Goal: Task Accomplishment & Management: Manage account settings

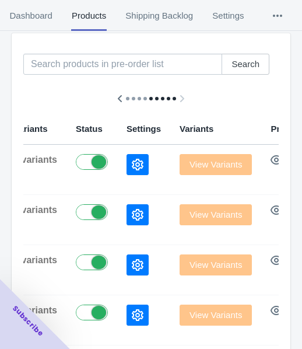
scroll to position [130, 0]
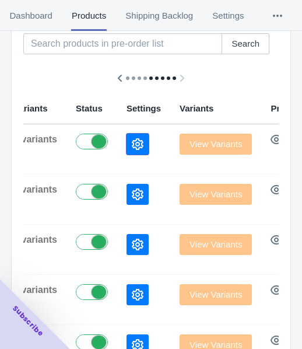
click at [127, 142] on button "button" at bounding box center [138, 144] width 22 height 21
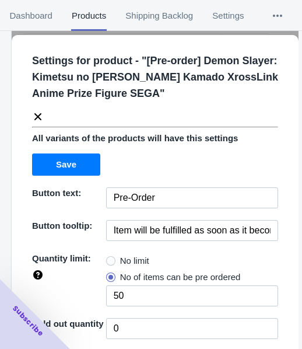
click at [130, 265] on span "No limit" at bounding box center [134, 261] width 29 height 12
click at [110, 258] on input "No limit" at bounding box center [109, 258] width 1 height 1
radio input "true"
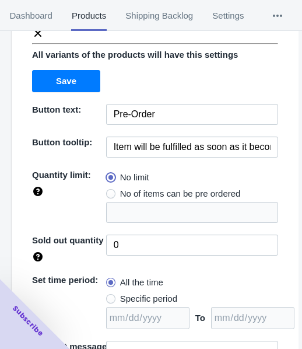
scroll to position [169, 0]
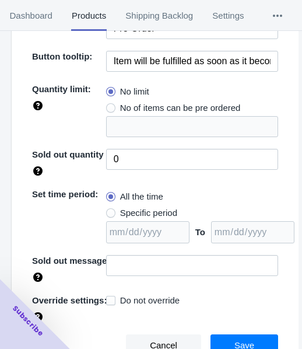
click at [162, 212] on span "Specific period" at bounding box center [148, 213] width 57 height 12
click at [110, 211] on input "Specific period" at bounding box center [109, 210] width 1 height 1
radio input "true"
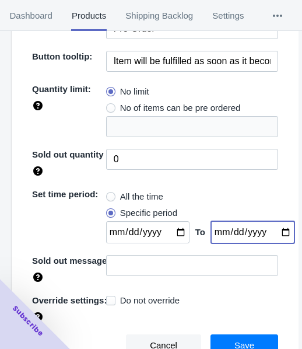
click at [271, 232] on input "date" at bounding box center [252, 232] width 83 height 22
type input "[DATE]"
click at [171, 233] on input "date" at bounding box center [147, 232] width 83 height 22
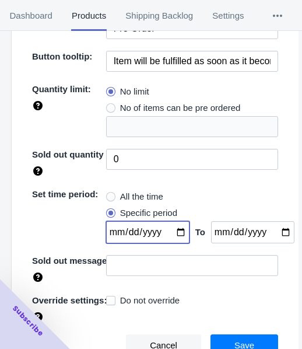
type input "[DATE]"
click at [238, 341] on span "Save" at bounding box center [244, 345] width 20 height 9
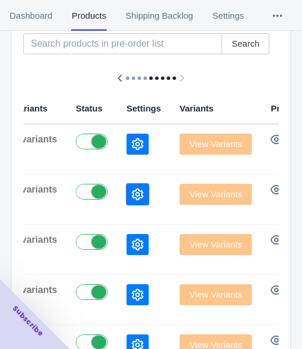
click at [132, 194] on icon "button" at bounding box center [138, 194] width 12 height 12
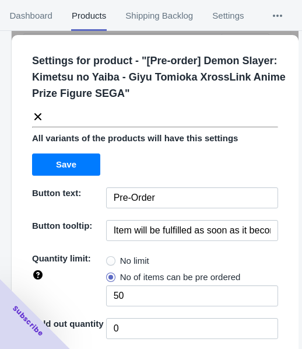
click at [125, 255] on span "No limit" at bounding box center [134, 261] width 29 height 12
click at [110, 258] on input "No limit" at bounding box center [109, 258] width 1 height 1
radio input "true"
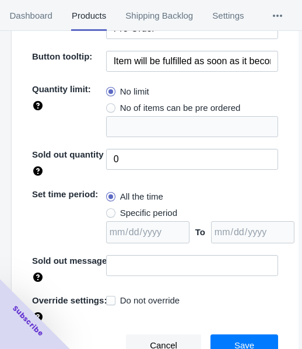
click at [139, 212] on span "Specific period" at bounding box center [148, 213] width 57 height 12
click at [110, 211] on input "Specific period" at bounding box center [109, 210] width 1 height 1
radio input "true"
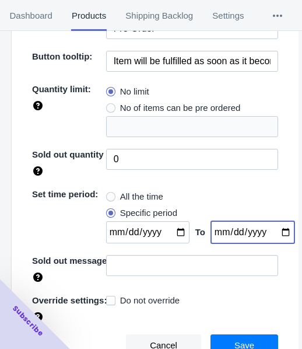
click at [271, 228] on input "date" at bounding box center [252, 232] width 83 height 22
type input "[DATE]"
click at [176, 232] on input "date" at bounding box center [147, 232] width 83 height 22
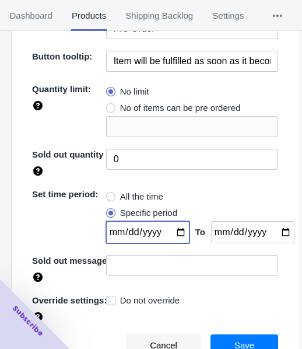
type input "[DATE]"
click at [248, 334] on button "Save" at bounding box center [245, 345] width 68 height 22
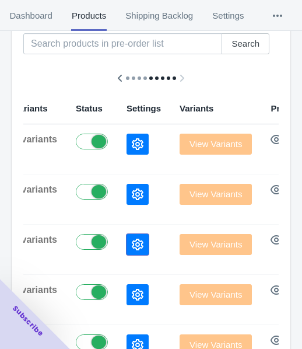
click at [127, 251] on button "button" at bounding box center [138, 244] width 22 height 21
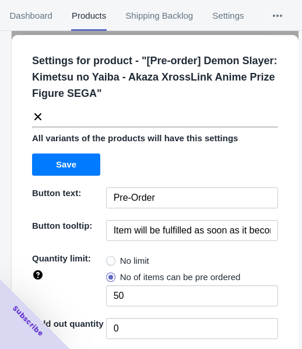
click at [132, 259] on span "No limit" at bounding box center [134, 261] width 29 height 12
click at [110, 258] on input "No limit" at bounding box center [109, 258] width 1 height 1
radio input "true"
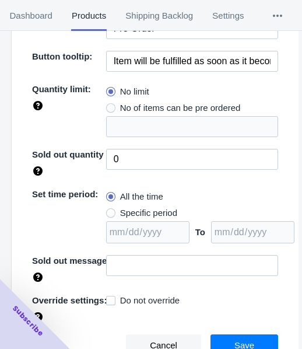
click at [149, 209] on span "Specific period" at bounding box center [148, 213] width 57 height 12
click at [110, 210] on input "Specific period" at bounding box center [109, 210] width 1 height 1
radio input "true"
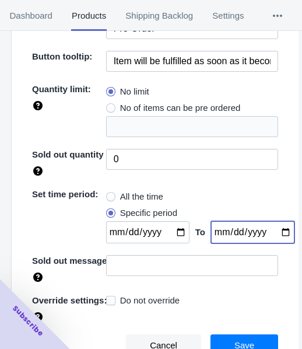
click at [275, 231] on input "date" at bounding box center [252, 232] width 83 height 22
type input "[DATE]"
click at [170, 228] on input "date" at bounding box center [147, 232] width 83 height 22
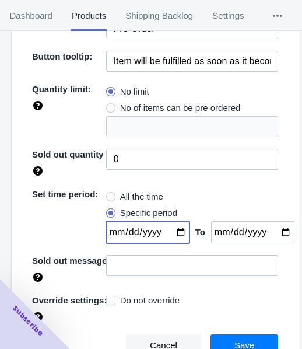
type input "[DATE]"
click at [237, 336] on button "Save" at bounding box center [245, 345] width 68 height 22
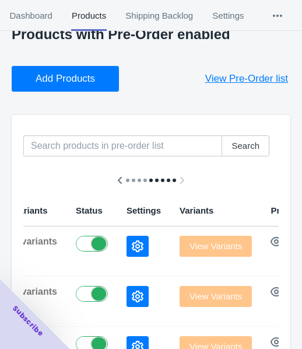
scroll to position [13, 0]
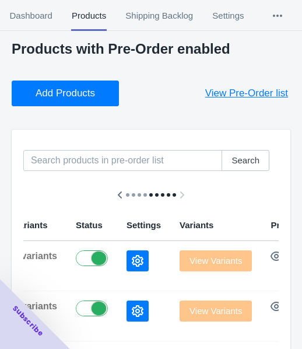
click at [80, 92] on span "Add Products" at bounding box center [65, 93] width 59 height 12
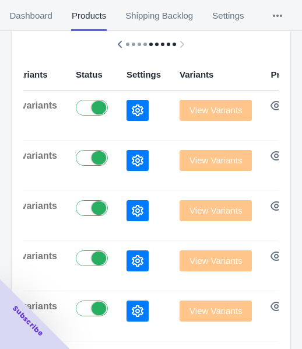
scroll to position [188, 0]
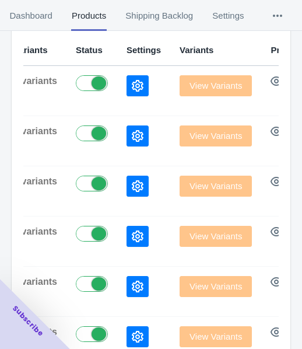
click at [132, 87] on icon "button" at bounding box center [138, 86] width 12 height 12
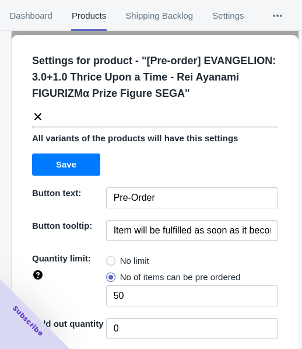
click at [113, 262] on label "No limit" at bounding box center [127, 261] width 43 height 16
click at [110, 258] on input "No limit" at bounding box center [109, 258] width 1 height 1
radio input "true"
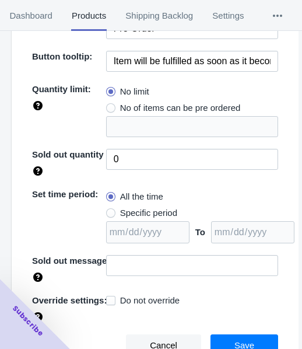
drag, startPoint x: 126, startPoint y: 211, endPoint x: 156, endPoint y: 215, distance: 30.7
click at [125, 211] on span "Specific period" at bounding box center [148, 213] width 57 height 12
click at [110, 211] on input "Specific period" at bounding box center [109, 210] width 1 height 1
radio input "true"
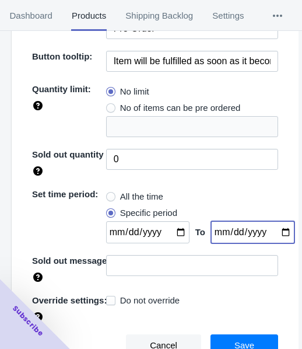
click at [271, 235] on input "date" at bounding box center [252, 232] width 83 height 22
type input "[DATE]"
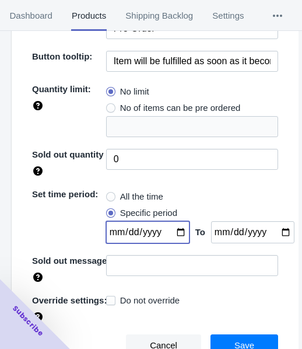
click at [171, 233] on input "date" at bounding box center [147, 232] width 83 height 22
type input "[DATE]"
click at [239, 341] on span "Save" at bounding box center [244, 345] width 20 height 9
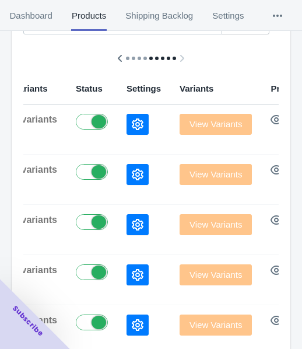
scroll to position [13, 0]
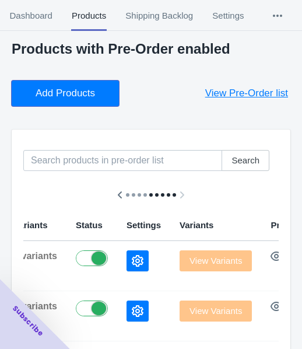
click at [76, 94] on span "Add Products" at bounding box center [65, 93] width 59 height 12
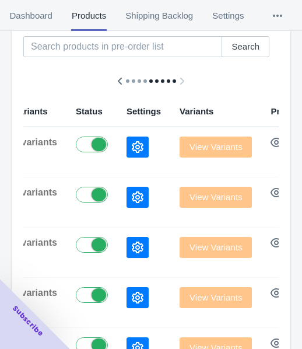
scroll to position [130, 0]
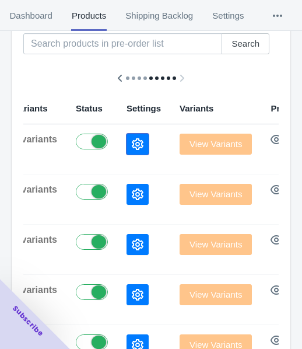
click at [132, 146] on icon "button" at bounding box center [138, 144] width 12 height 12
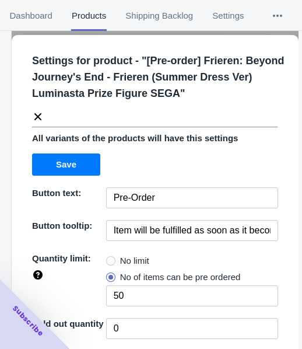
click at [115, 255] on label "No limit" at bounding box center [127, 261] width 43 height 16
click at [110, 258] on input "No limit" at bounding box center [109, 258] width 1 height 1
radio input "true"
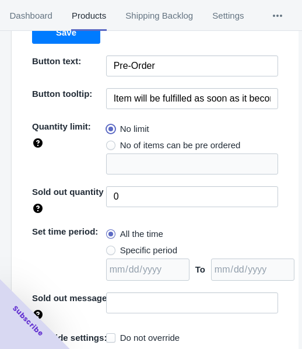
scroll to position [169, 0]
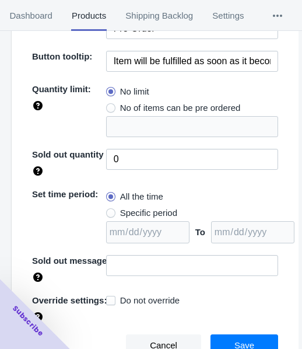
click at [120, 209] on span "Specific period" at bounding box center [148, 213] width 57 height 12
click at [110, 210] on input "Specific period" at bounding box center [109, 210] width 1 height 1
radio input "true"
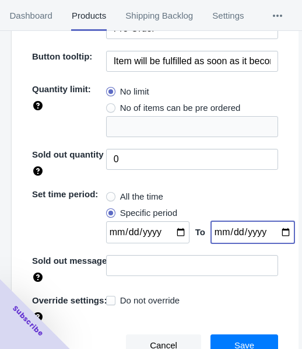
click at [274, 230] on input "date" at bounding box center [252, 232] width 83 height 22
type input "[DATE]"
click at [174, 229] on input "date" at bounding box center [147, 232] width 83 height 22
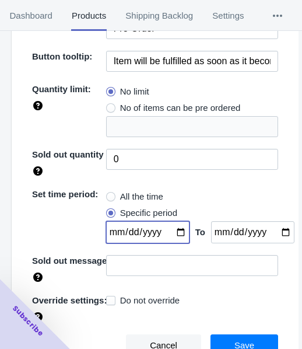
type input "[DATE]"
click at [243, 343] on span "Save" at bounding box center [244, 345] width 20 height 9
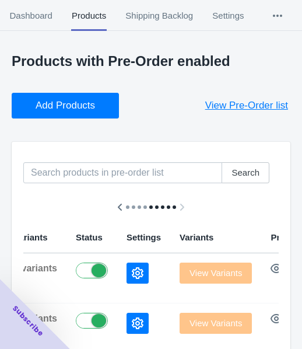
scroll to position [0, 0]
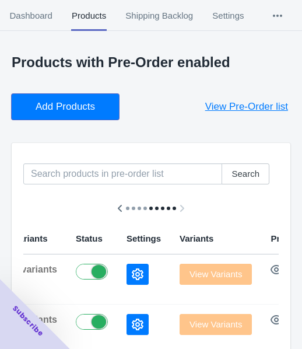
click at [66, 102] on span "Add Products" at bounding box center [65, 107] width 59 height 12
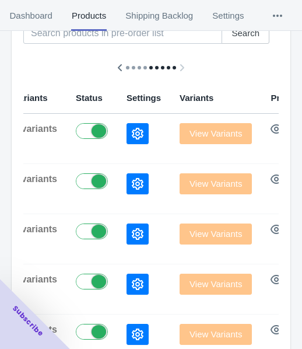
scroll to position [175, 0]
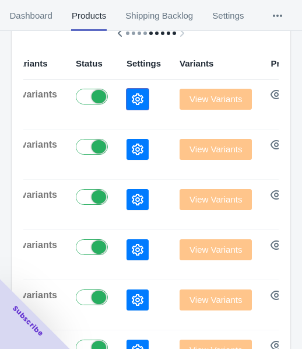
click at [127, 101] on button "button" at bounding box center [138, 99] width 22 height 21
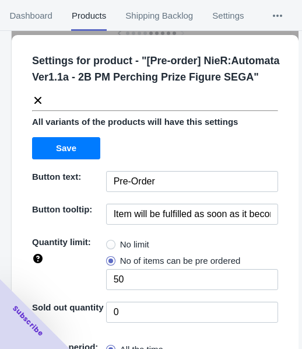
click at [116, 253] on label "No limit" at bounding box center [127, 244] width 43 height 16
click at [110, 242] on input "No limit" at bounding box center [109, 241] width 1 height 1
radio input "true"
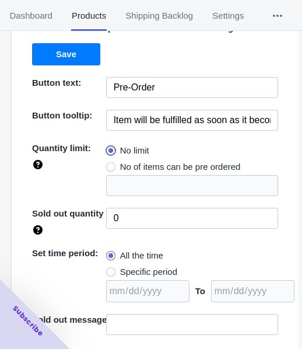
scroll to position [169, 0]
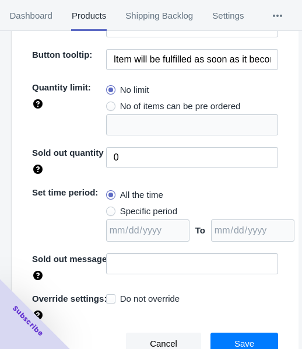
click at [139, 216] on span "Specific period" at bounding box center [148, 211] width 57 height 12
click at [110, 209] on input "Specific period" at bounding box center [109, 208] width 1 height 1
radio input "true"
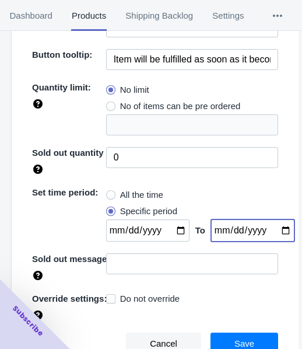
click at [273, 232] on input "date" at bounding box center [252, 230] width 83 height 22
type input "[DATE]"
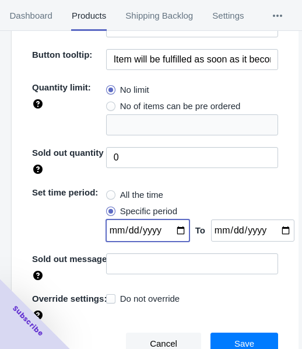
click at [175, 229] on input "date" at bounding box center [147, 230] width 83 height 22
type input "[DATE]"
click at [224, 337] on button "Save" at bounding box center [245, 343] width 68 height 22
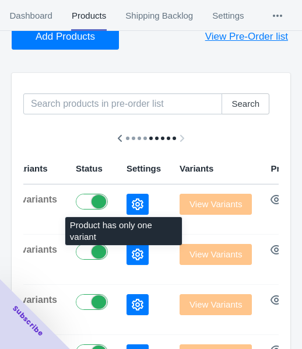
scroll to position [0, 0]
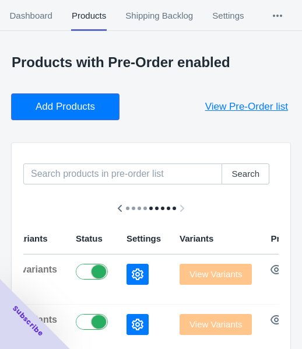
click at [65, 109] on span "Add Products" at bounding box center [65, 107] width 59 height 12
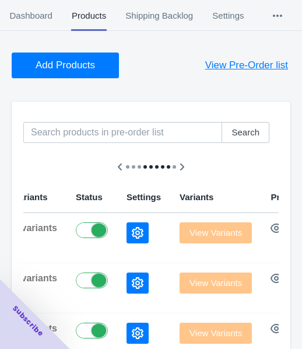
scroll to position [117, 0]
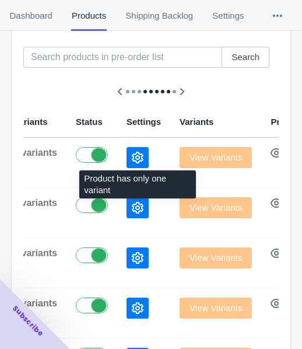
click at [132, 159] on icon "button" at bounding box center [138, 158] width 12 height 12
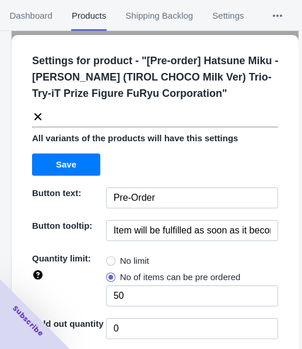
click at [136, 255] on span "No limit" at bounding box center [134, 261] width 29 height 12
click at [110, 258] on input "No limit" at bounding box center [109, 258] width 1 height 1
radio input "true"
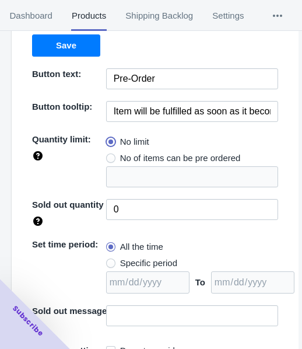
scroll to position [169, 0]
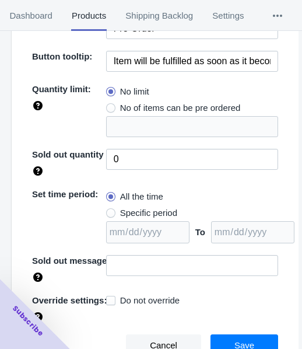
click at [132, 213] on span "Specific period" at bounding box center [148, 213] width 57 height 12
click at [110, 211] on input "Specific period" at bounding box center [109, 210] width 1 height 1
radio input "true"
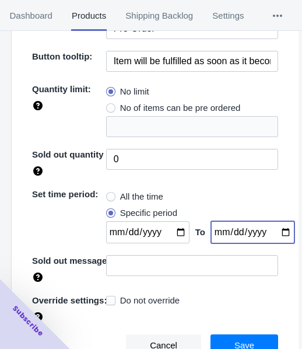
click at [276, 231] on input "date" at bounding box center [252, 232] width 83 height 22
type input "[DATE]"
click at [172, 232] on input "date" at bounding box center [147, 232] width 83 height 22
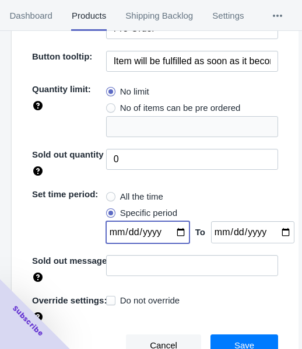
type input "[DATE]"
click at [234, 341] on span "Save" at bounding box center [244, 345] width 20 height 9
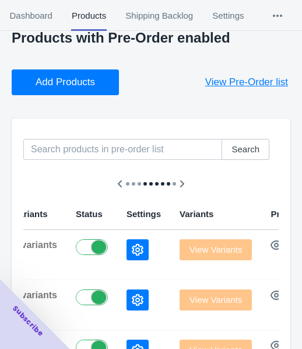
scroll to position [0, 0]
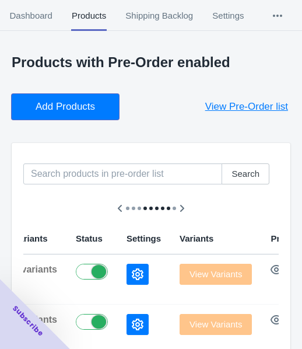
click at [44, 103] on span "Add Products" at bounding box center [65, 107] width 59 height 12
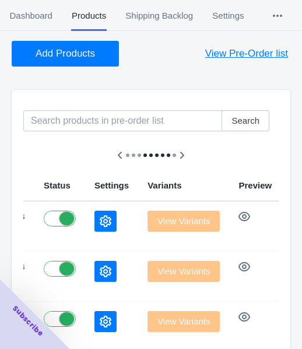
scroll to position [117, 0]
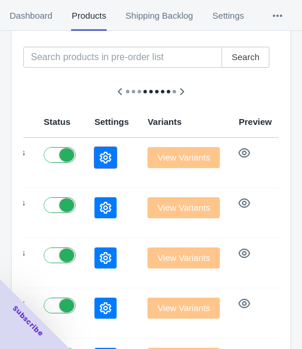
click at [100, 154] on icon "button" at bounding box center [106, 158] width 12 height 12
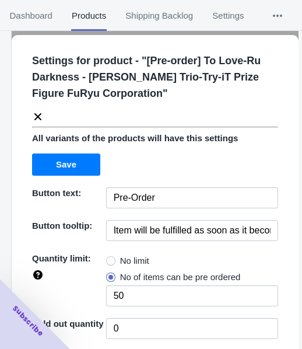
click at [121, 255] on span "No limit" at bounding box center [134, 261] width 29 height 12
click at [110, 258] on input "No limit" at bounding box center [109, 258] width 1 height 1
radio input "true"
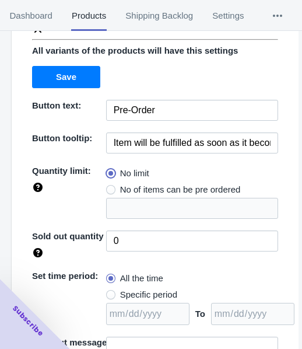
scroll to position [169, 0]
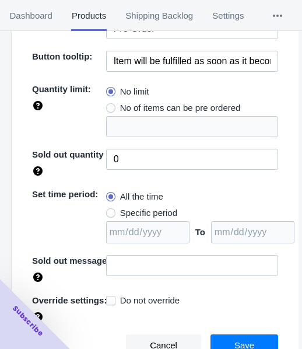
drag, startPoint x: 142, startPoint y: 210, endPoint x: 184, endPoint y: 219, distance: 42.9
click at [142, 210] on span "Specific period" at bounding box center [148, 213] width 57 height 12
click at [110, 210] on input "Specific period" at bounding box center [109, 210] width 1 height 1
radio input "true"
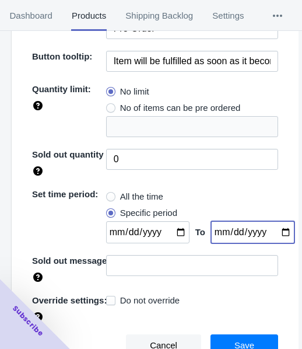
click at [274, 231] on input "date" at bounding box center [252, 232] width 83 height 22
type input "[DATE]"
click at [171, 233] on input "date" at bounding box center [147, 232] width 83 height 22
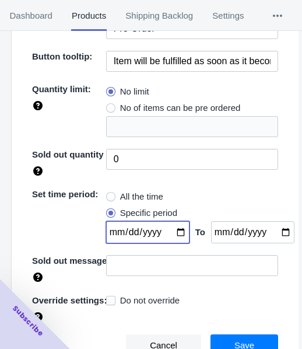
type input "[DATE]"
click at [248, 346] on button "Save" at bounding box center [245, 345] width 68 height 22
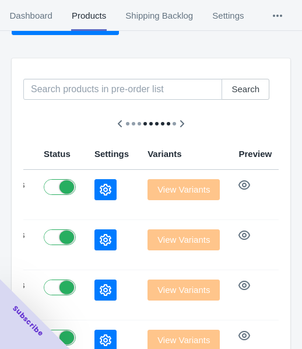
scroll to position [0, 0]
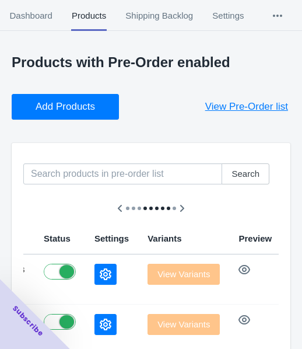
click at [57, 104] on span "Add Products" at bounding box center [65, 107] width 59 height 12
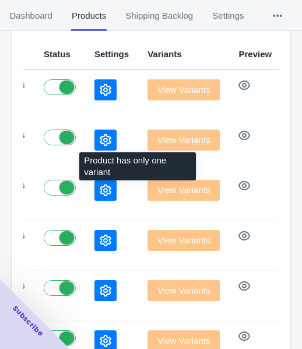
scroll to position [117, 0]
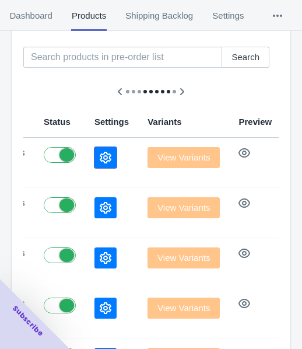
click at [100, 152] on icon "button" at bounding box center [106, 158] width 12 height 12
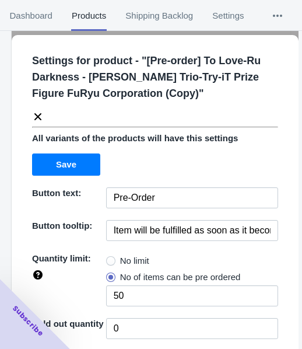
click at [115, 266] on label "No limit" at bounding box center [127, 261] width 43 height 16
click at [110, 258] on input "No limit" at bounding box center [109, 258] width 1 height 1
radio input "true"
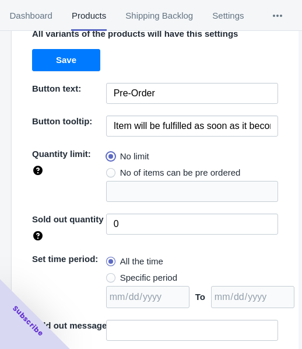
scroll to position [169, 0]
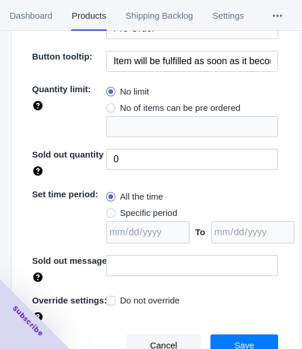
click at [146, 213] on span "Specific period" at bounding box center [148, 213] width 57 height 12
click at [110, 211] on input "Specific period" at bounding box center [109, 210] width 1 height 1
radio input "true"
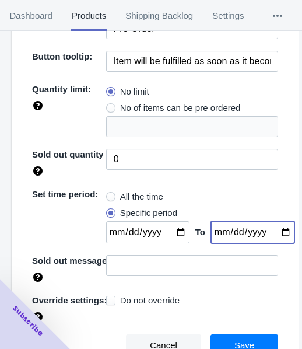
click at [275, 230] on input "date" at bounding box center [252, 232] width 83 height 22
type input "[DATE]"
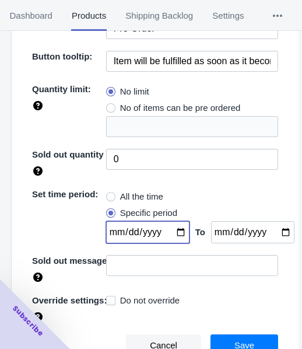
click at [170, 232] on input "date" at bounding box center [147, 232] width 83 height 22
type input "[DATE]"
click at [225, 337] on button "Save" at bounding box center [245, 345] width 68 height 22
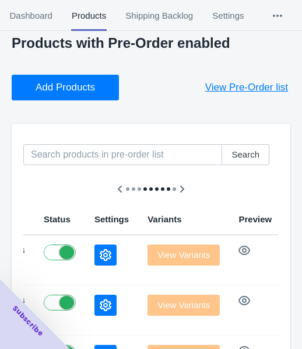
scroll to position [0, 0]
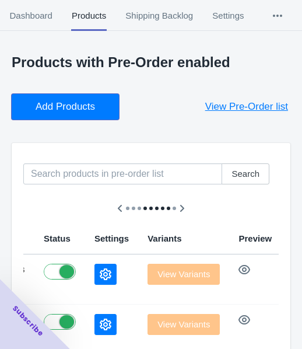
click at [88, 97] on button "Add Products" at bounding box center [65, 107] width 107 height 26
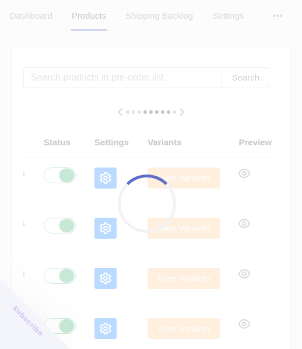
scroll to position [117, 0]
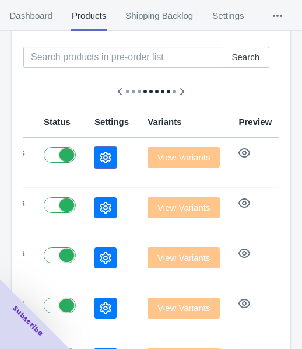
click at [100, 153] on icon "button" at bounding box center [106, 158] width 12 height 12
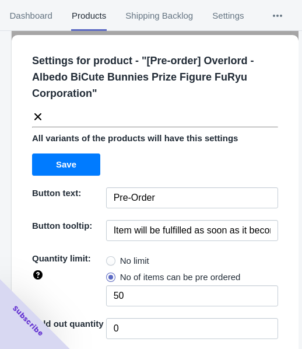
click at [110, 259] on span at bounding box center [110, 260] width 9 height 9
click at [110, 258] on input "No limit" at bounding box center [109, 258] width 1 height 1
radio input "true"
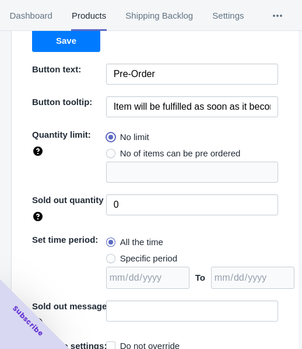
scroll to position [169, 0]
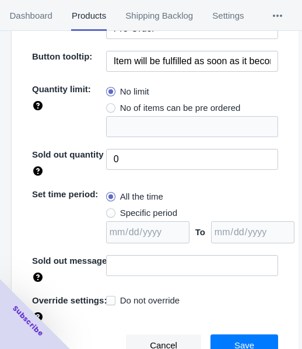
click at [137, 211] on span "Specific period" at bounding box center [148, 213] width 57 height 12
click at [110, 211] on input "Specific period" at bounding box center [109, 210] width 1 height 1
radio input "true"
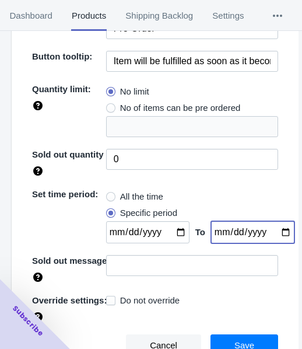
click at [273, 233] on input "date" at bounding box center [252, 232] width 83 height 22
type input "[DATE]"
click at [176, 232] on input "date" at bounding box center [147, 232] width 83 height 22
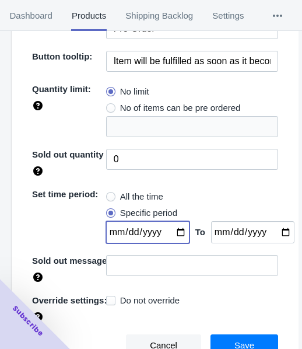
type input "[DATE]"
click at [234, 341] on span "Save" at bounding box center [244, 345] width 20 height 9
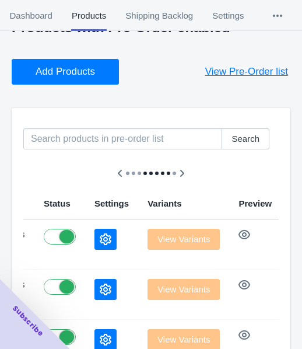
scroll to position [0, 0]
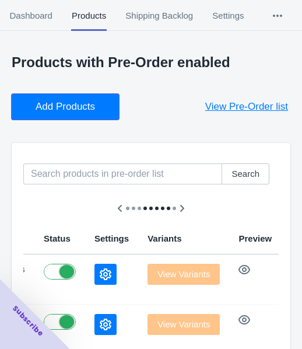
click at [64, 104] on span "Add Products" at bounding box center [65, 107] width 59 height 12
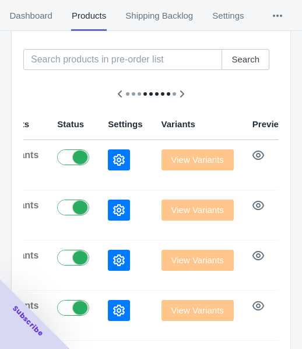
scroll to position [117, 0]
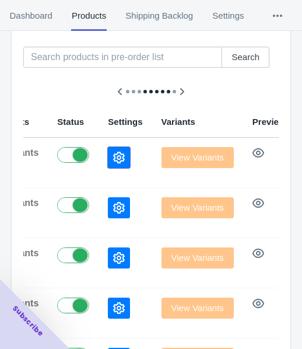
click at [108, 148] on button "button" at bounding box center [119, 157] width 22 height 21
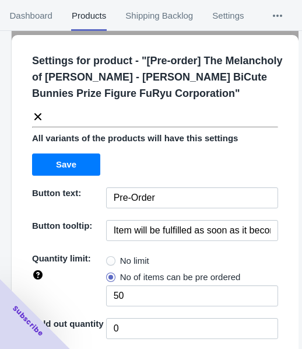
click at [120, 259] on span "No limit" at bounding box center [134, 261] width 29 height 12
click at [110, 258] on input "No limit" at bounding box center [109, 258] width 1 height 1
radio input "true"
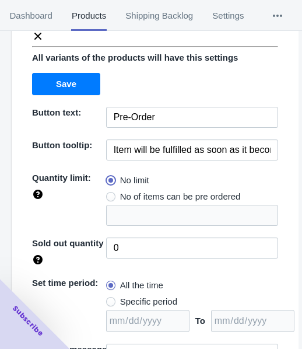
scroll to position [169, 0]
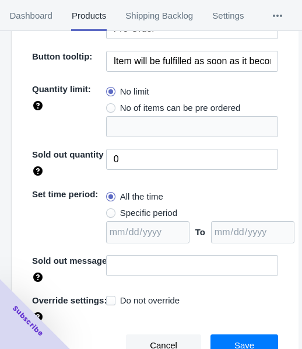
click at [146, 213] on span "Specific period" at bounding box center [148, 213] width 57 height 12
click at [110, 211] on input "Specific period" at bounding box center [109, 210] width 1 height 1
radio input "true"
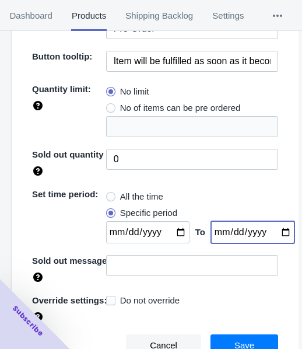
click at [272, 230] on input "date" at bounding box center [252, 232] width 83 height 22
type input "[DATE]"
click at [174, 233] on input "date" at bounding box center [147, 232] width 83 height 22
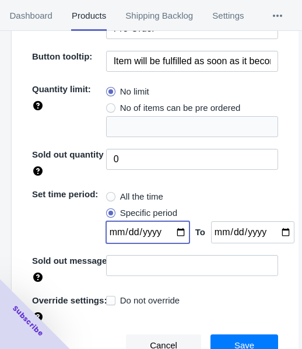
type input "[DATE]"
click at [234, 341] on span "Save" at bounding box center [244, 345] width 20 height 9
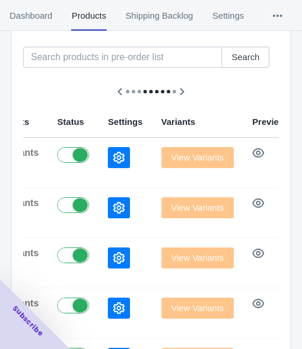
scroll to position [0, 0]
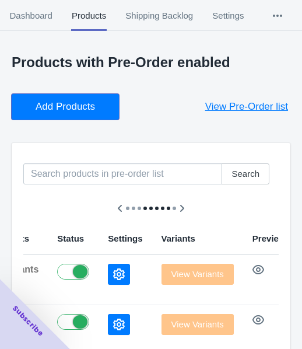
click at [61, 114] on button "Add Products" at bounding box center [65, 107] width 107 height 26
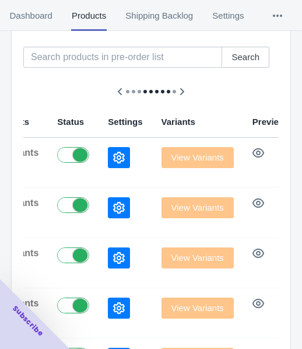
click at [113, 156] on icon "button" at bounding box center [119, 158] width 12 height 12
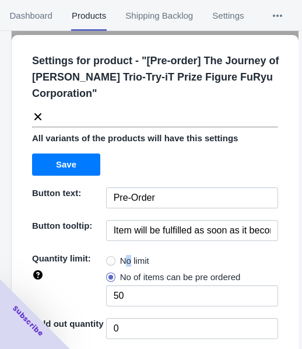
click at [124, 258] on span "No limit" at bounding box center [134, 261] width 29 height 12
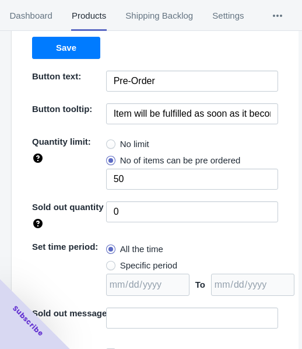
click at [120, 143] on span "No limit" at bounding box center [134, 144] width 29 height 12
click at [110, 142] on input "No limit" at bounding box center [109, 141] width 1 height 1
radio input "true"
drag, startPoint x: 117, startPoint y: 261, endPoint x: 128, endPoint y: 265, distance: 11.8
click at [120, 262] on span "Specific period" at bounding box center [148, 266] width 57 height 12
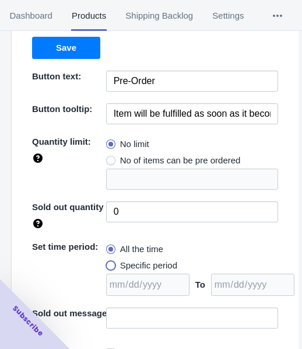
click at [110, 262] on input "Specific period" at bounding box center [109, 262] width 1 height 1
radio input "true"
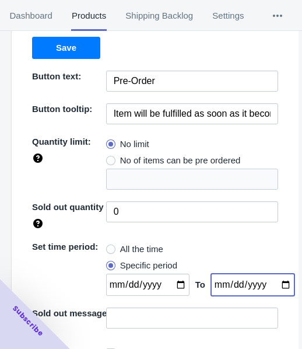
click at [272, 282] on input "date" at bounding box center [252, 285] width 83 height 22
type input "[DATE]"
click at [175, 284] on input "date" at bounding box center [147, 285] width 83 height 22
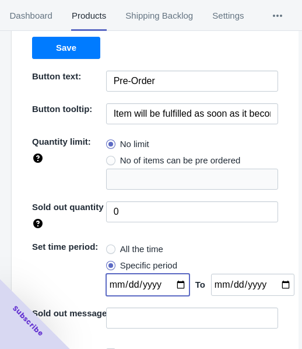
type input "[DATE]"
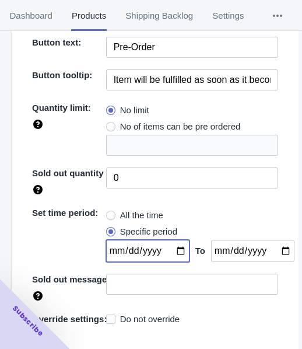
scroll to position [169, 0]
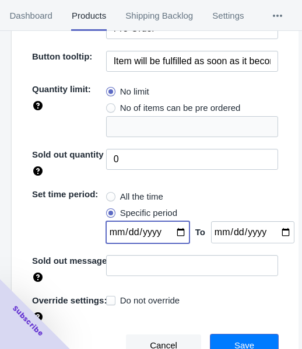
click at [234, 342] on span "Save" at bounding box center [244, 345] width 20 height 9
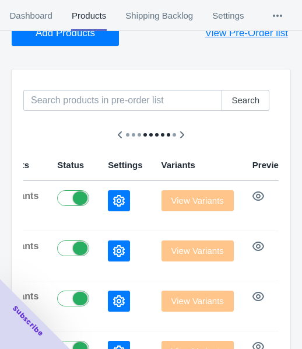
scroll to position [0, 0]
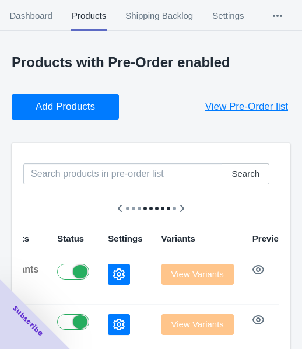
click at [94, 111] on button "Add Products" at bounding box center [65, 107] width 107 height 26
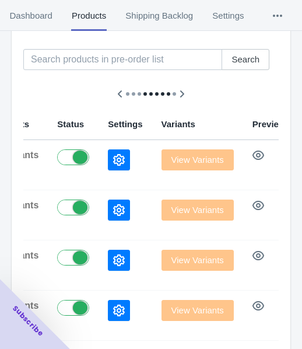
scroll to position [117, 0]
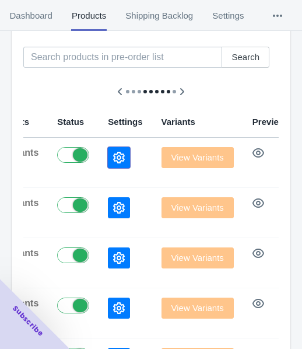
click at [113, 163] on icon "button" at bounding box center [119, 158] width 12 height 12
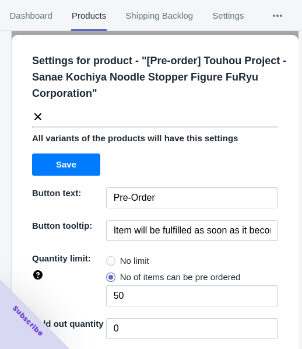
click at [125, 260] on span "No limit" at bounding box center [134, 261] width 29 height 12
click at [110, 258] on input "No limit" at bounding box center [109, 258] width 1 height 1
radio input "true"
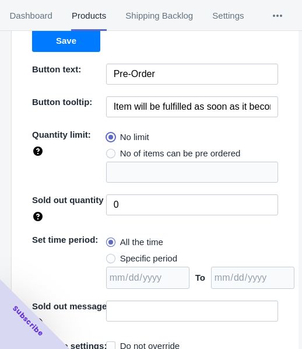
scroll to position [169, 0]
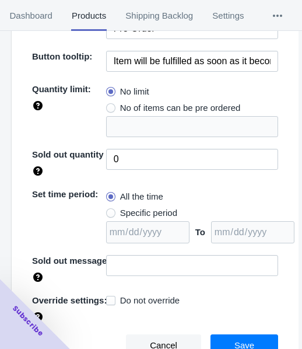
click at [136, 209] on span "Specific period" at bounding box center [148, 213] width 57 height 12
click at [110, 210] on input "Specific period" at bounding box center [109, 210] width 1 height 1
radio input "true"
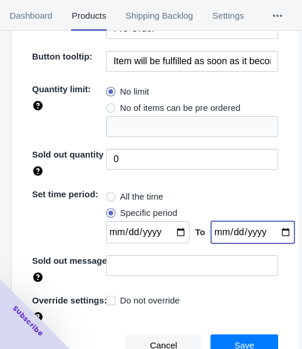
click at [273, 233] on input "date" at bounding box center [252, 232] width 83 height 22
type input "[DATE]"
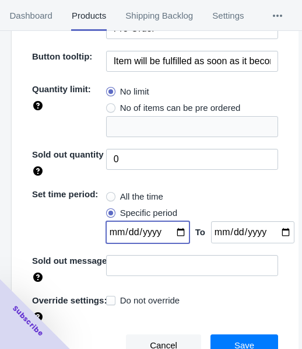
click at [171, 232] on input "date" at bounding box center [147, 232] width 83 height 22
type input "[DATE]"
click at [211, 334] on button "Save" at bounding box center [245, 345] width 68 height 22
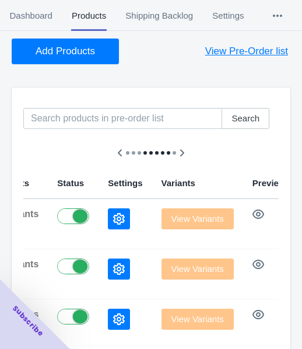
scroll to position [0, 0]
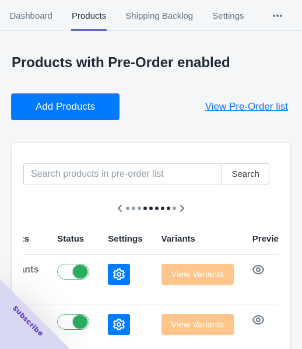
click at [58, 101] on span "Add Products" at bounding box center [65, 107] width 59 height 12
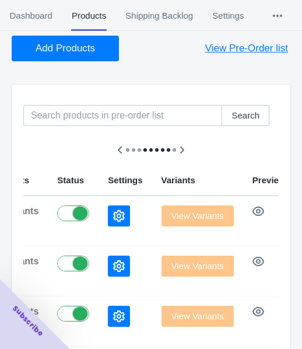
scroll to position [117, 0]
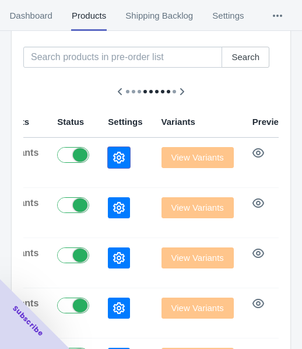
click at [113, 160] on icon "button" at bounding box center [119, 158] width 12 height 12
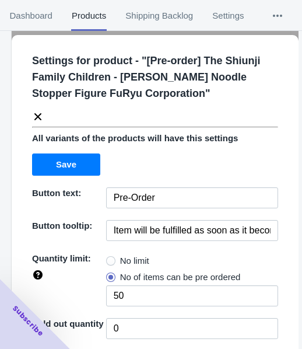
click at [106, 263] on span at bounding box center [110, 260] width 9 height 9
click at [109, 258] on input "No limit" at bounding box center [109, 258] width 1 height 1
radio input "true"
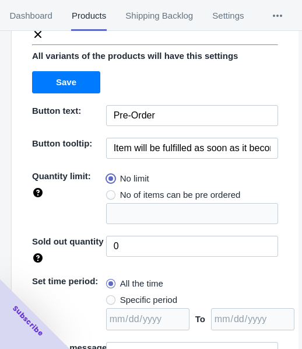
scroll to position [169, 0]
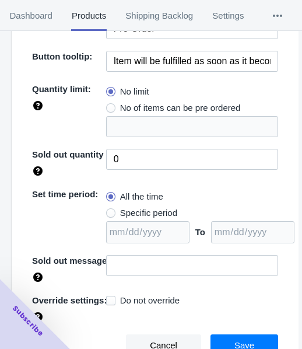
click at [146, 214] on span "Specific period" at bounding box center [148, 213] width 57 height 12
click at [110, 211] on input "Specific period" at bounding box center [109, 210] width 1 height 1
radio input "true"
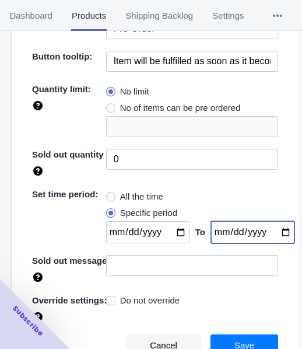
click at [271, 229] on input "date" at bounding box center [252, 232] width 83 height 22
type input "[DATE]"
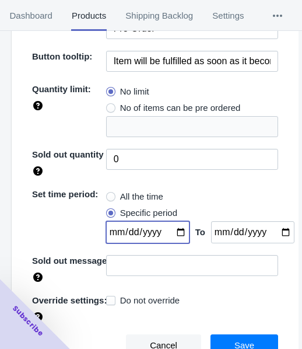
click at [172, 226] on input "date" at bounding box center [147, 232] width 83 height 22
type input "[DATE]"
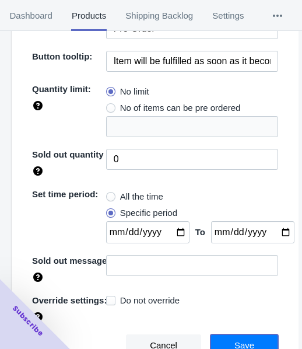
click at [234, 341] on span "Save" at bounding box center [244, 345] width 20 height 9
